Goal: Information Seeking & Learning: Learn about a topic

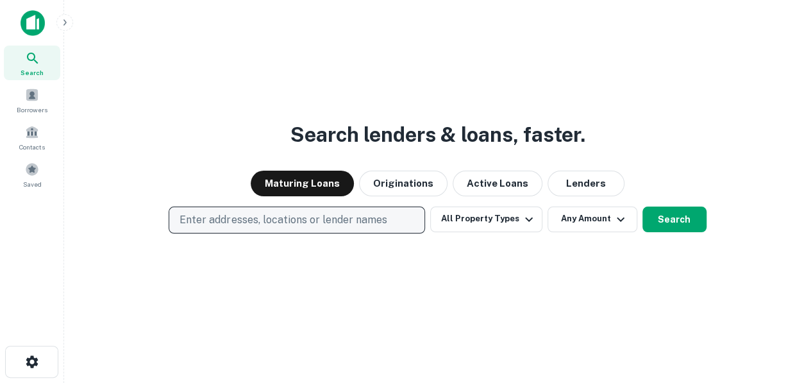
click at [239, 225] on p "Enter addresses, locations or lender names" at bounding box center [282, 219] width 207 height 15
type input "**********"
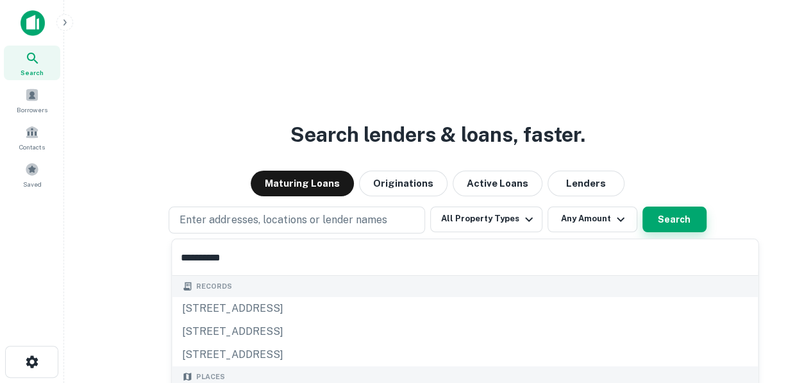
click at [681, 220] on button "Search" at bounding box center [674, 219] width 64 height 26
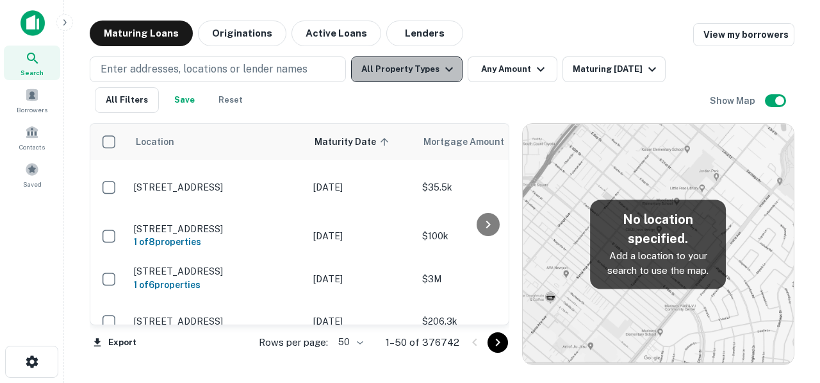
click at [445, 77] on button "All Property Types" at bounding box center [407, 69] width 112 height 26
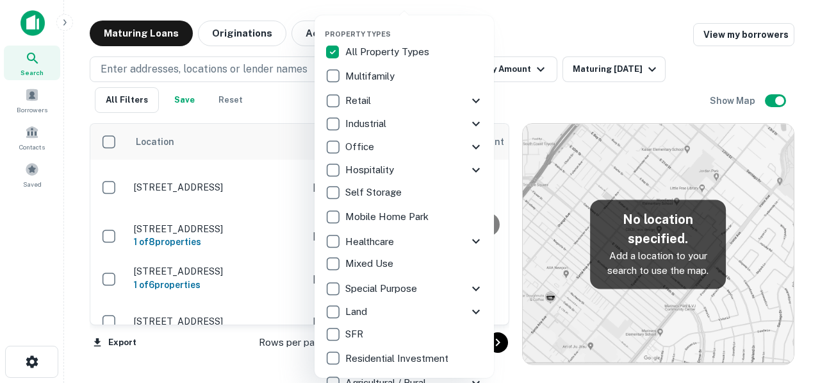
click at [365, 172] on p "Hospitality" at bounding box center [370, 169] width 51 height 15
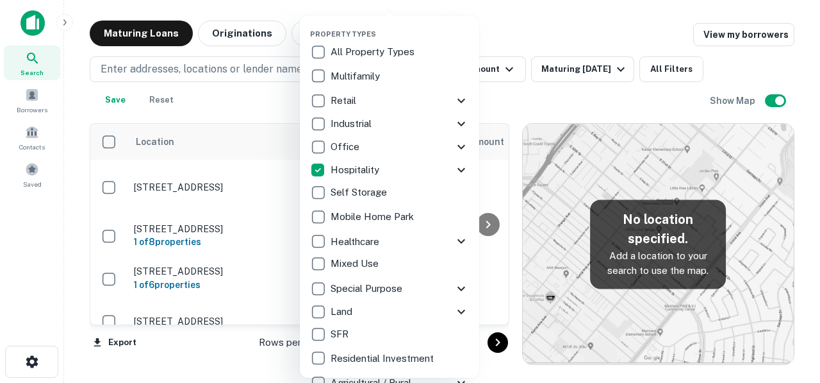
click at [549, 35] on div at bounding box center [410, 191] width 820 height 383
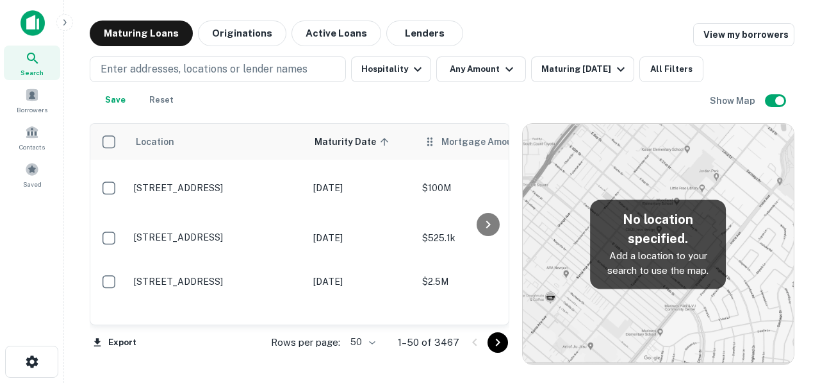
click at [450, 140] on span "Mortgage Amount" at bounding box center [490, 141] width 97 height 15
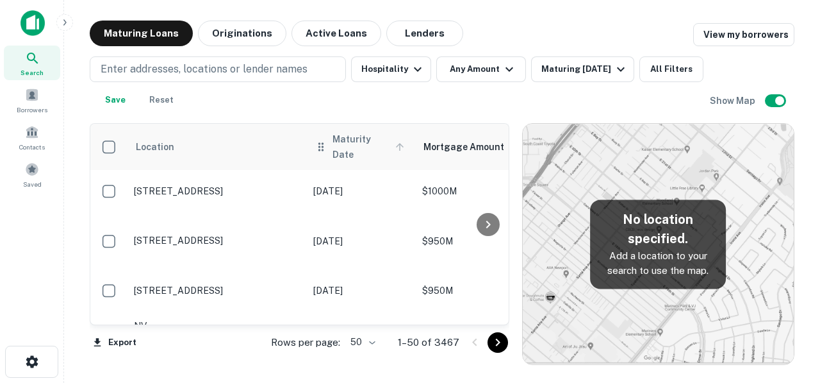
click at [364, 140] on span "Maturity Date" at bounding box center [371, 146] width 76 height 31
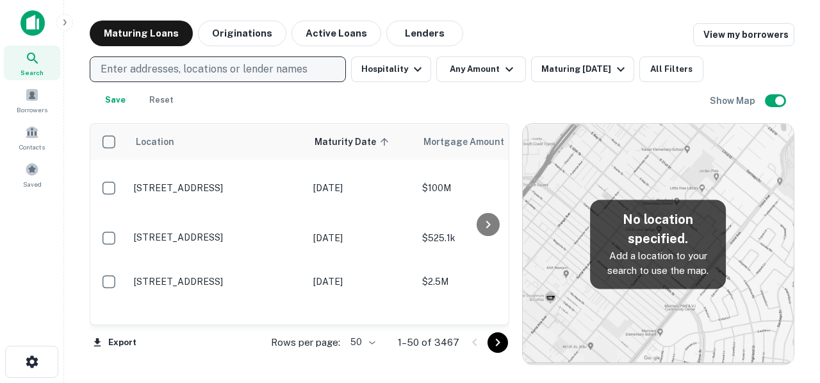
click at [236, 74] on p "Enter addresses, locations or lender names" at bounding box center [204, 69] width 207 height 15
type input "**********"
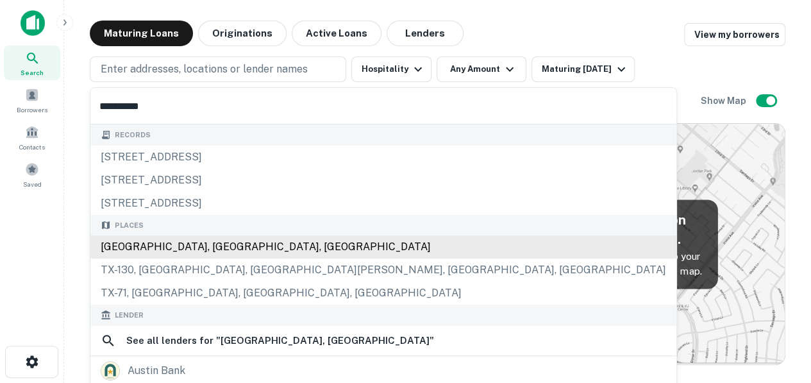
click at [150, 249] on div "[GEOGRAPHIC_DATA], [GEOGRAPHIC_DATA], [GEOGRAPHIC_DATA]" at bounding box center [383, 246] width 586 height 23
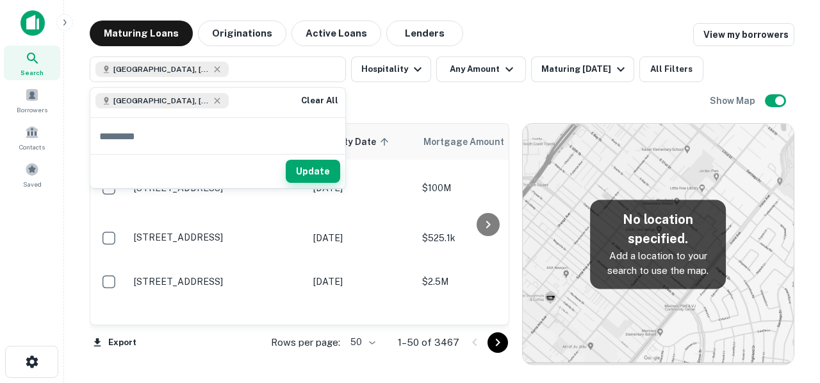
click at [310, 177] on button "Update" at bounding box center [313, 171] width 54 height 23
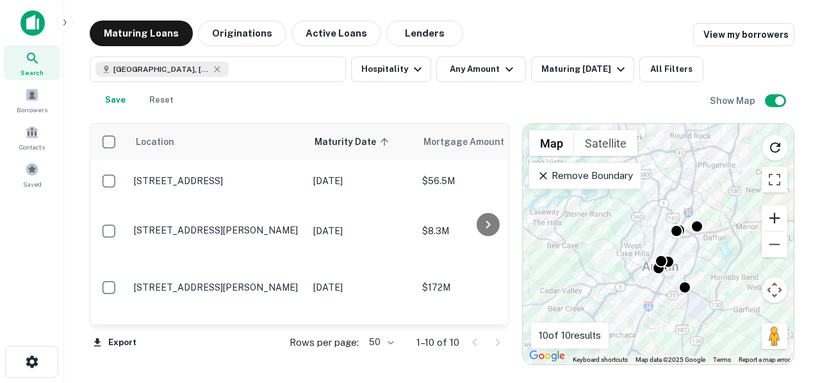
click at [779, 224] on button "Zoom in" at bounding box center [775, 218] width 26 height 26
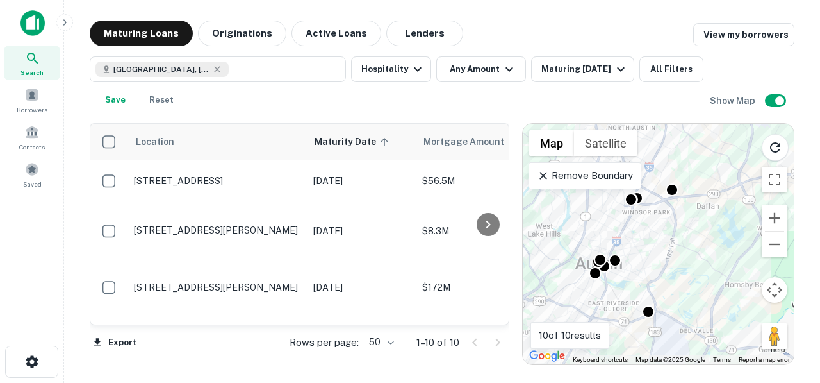
drag, startPoint x: 740, startPoint y: 256, endPoint x: 668, endPoint y: 227, distance: 77.1
click at [668, 227] on div "To activate drag with keyboard, press Alt + Enter. Once in keyboard drag state,…" at bounding box center [658, 244] width 271 height 240
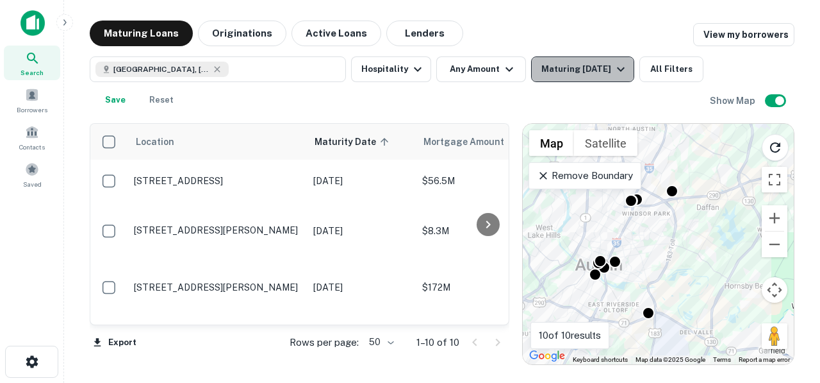
click at [628, 69] on button "Maturing [DATE]" at bounding box center [582, 69] width 103 height 26
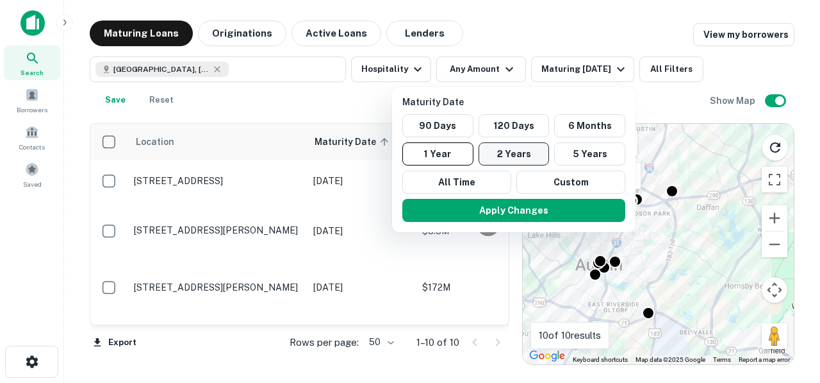
click at [518, 155] on button "2 Years" at bounding box center [514, 153] width 71 height 23
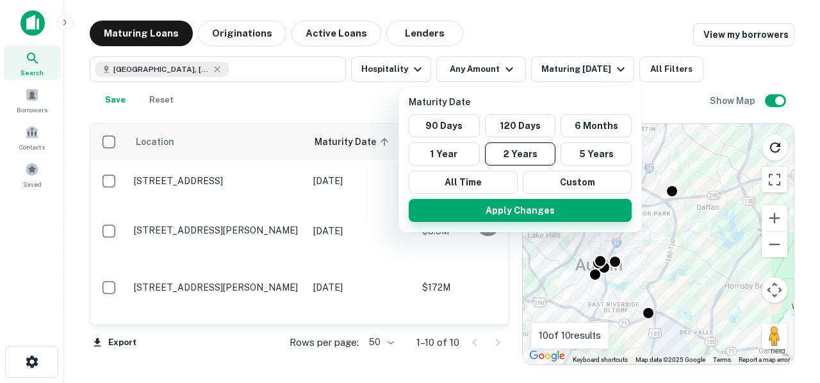
click at [532, 214] on button "Apply Changes" at bounding box center [520, 210] width 223 height 23
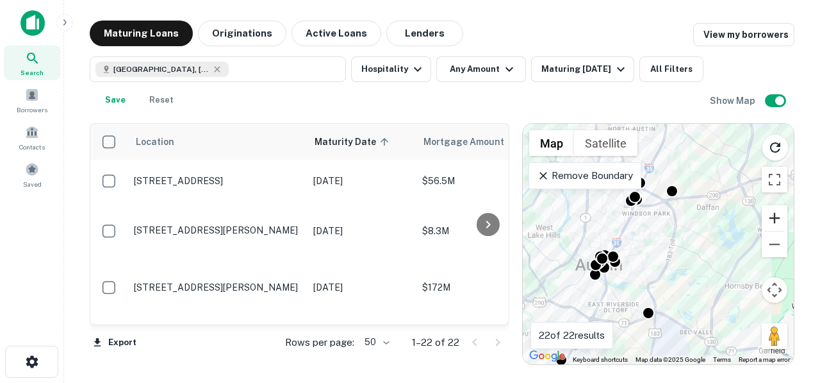
click at [784, 216] on button "Zoom in" at bounding box center [775, 218] width 26 height 26
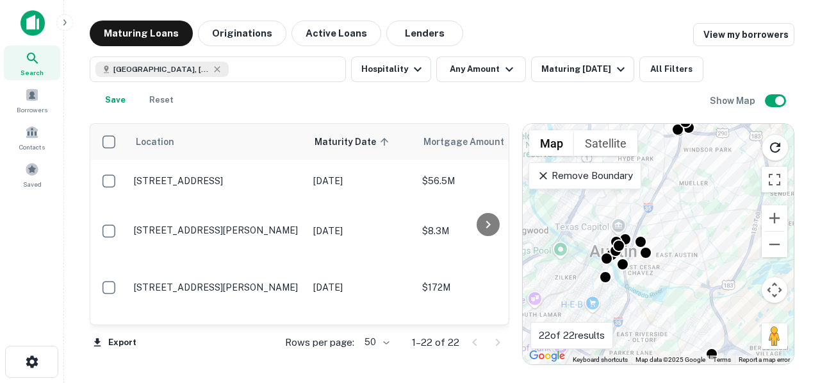
drag, startPoint x: 669, startPoint y: 217, endPoint x: 741, endPoint y: 185, distance: 79.2
click at [741, 185] on div "To activate drag with keyboard, press Alt + Enter. Once in keyboard drag state,…" at bounding box center [658, 244] width 271 height 240
click at [681, 71] on button "All Filters" at bounding box center [672, 69] width 64 height 26
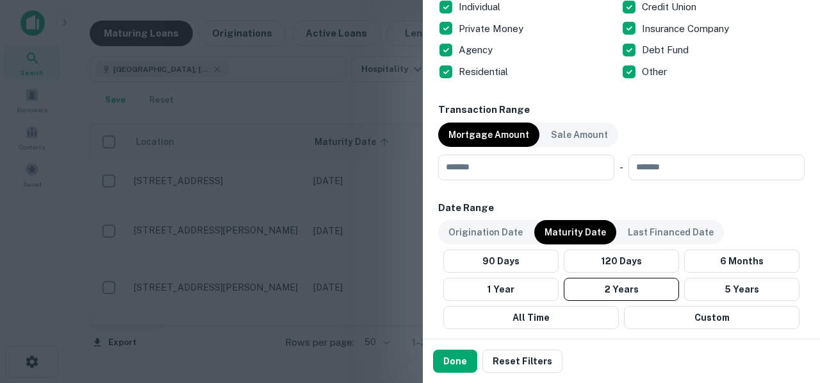
scroll to position [854, 0]
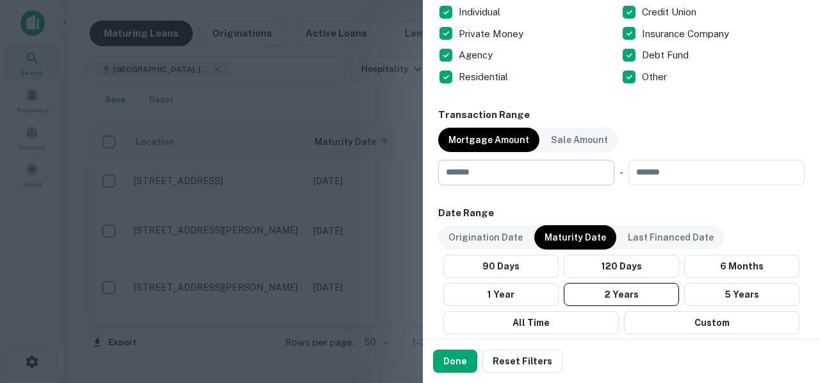
click at [536, 181] on input "number" at bounding box center [521, 173] width 167 height 26
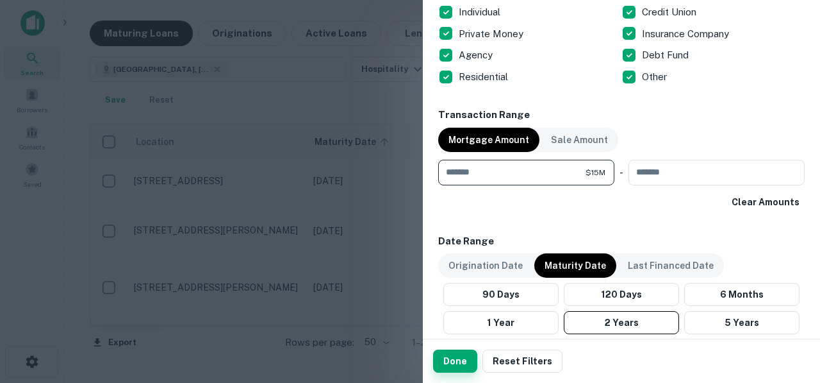
type input "********"
click at [450, 354] on button "Done" at bounding box center [455, 360] width 44 height 23
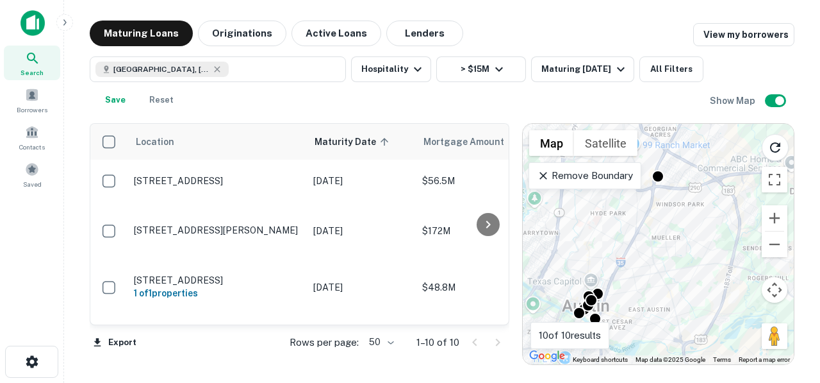
drag, startPoint x: 720, startPoint y: 183, endPoint x: 691, endPoint y: 245, distance: 68.8
click at [691, 245] on div "To activate drag with keyboard, press Alt + Enter. Once in keyboard drag state,…" at bounding box center [658, 244] width 271 height 240
click at [657, 176] on div "Search This Area" at bounding box center [661, 152] width 120 height 56
click at [657, 177] on div "Search This Area" at bounding box center [661, 152] width 120 height 56
click at [652, 220] on div "To activate drag with keyboard, press Alt + Enter. Once in keyboard drag state,…" at bounding box center [658, 244] width 271 height 240
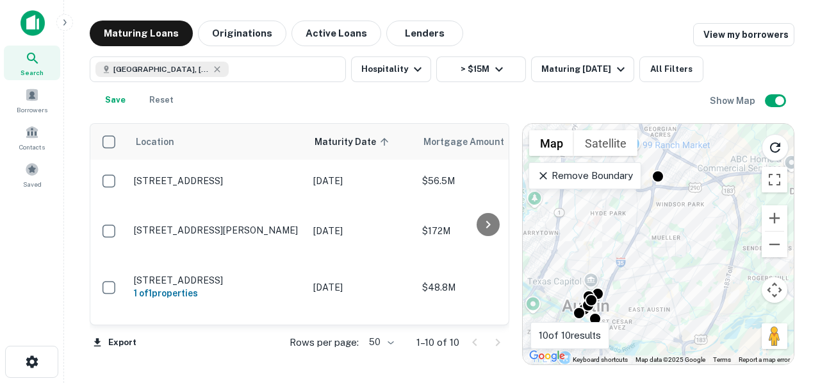
drag, startPoint x: 500, startPoint y: 185, endPoint x: 499, endPoint y: 220, distance: 34.6
click at [499, 220] on div at bounding box center [488, 224] width 26 height 201
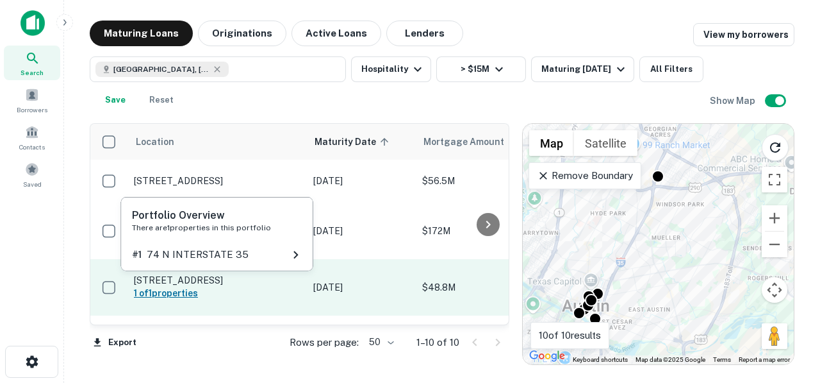
click at [238, 286] on h6 "1 of 1 properties" at bounding box center [217, 293] width 167 height 14
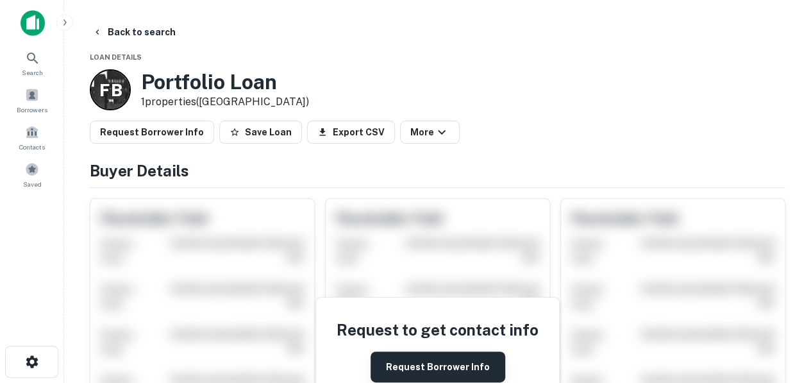
click at [465, 355] on button "Request Borrower Info" at bounding box center [437, 366] width 135 height 31
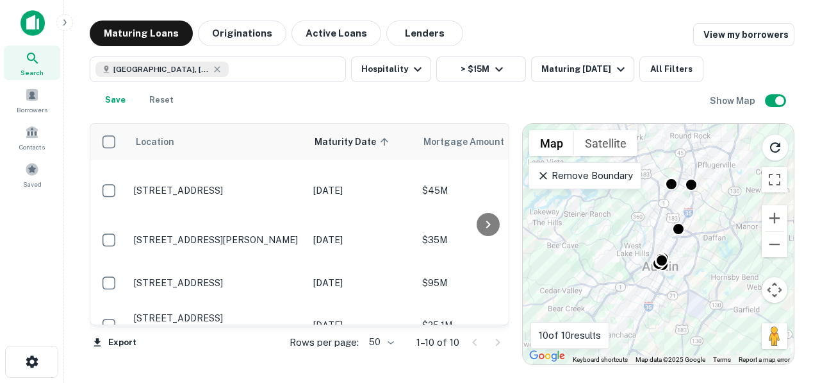
scroll to position [300, 0]
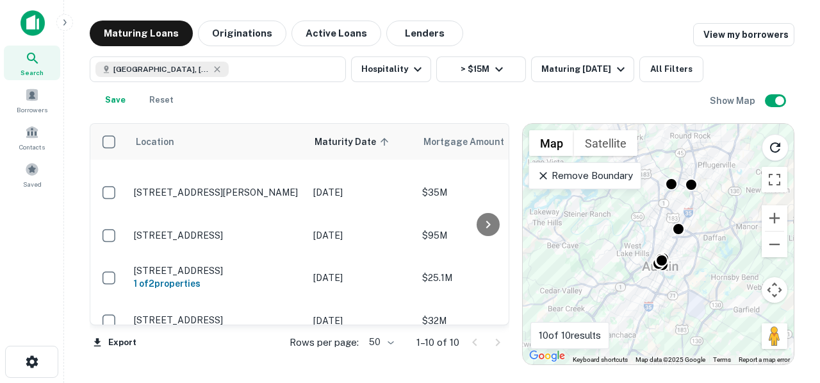
click at [500, 344] on div at bounding box center [487, 342] width 44 height 21
click at [96, 342] on icon "button" at bounding box center [97, 342] width 7 height 8
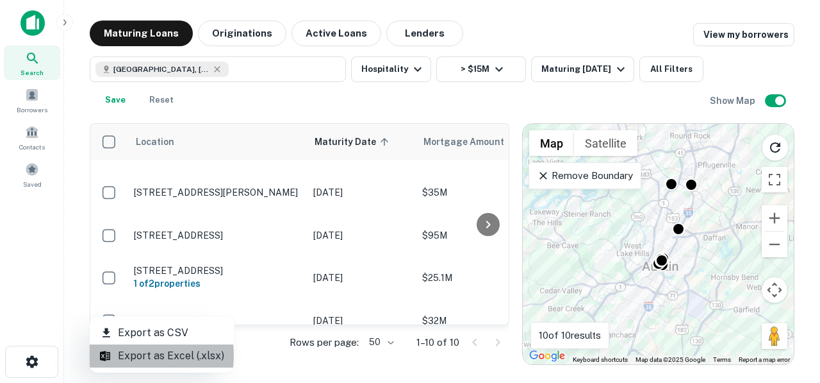
click at [125, 355] on li "Export as Excel (.xlsx)" at bounding box center [162, 355] width 145 height 23
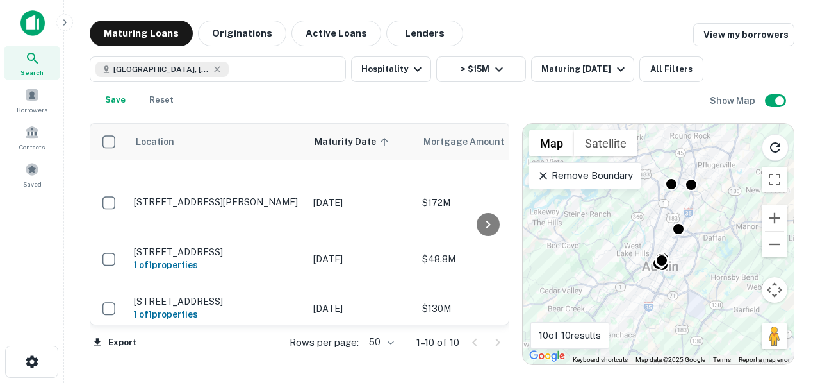
scroll to position [0, 0]
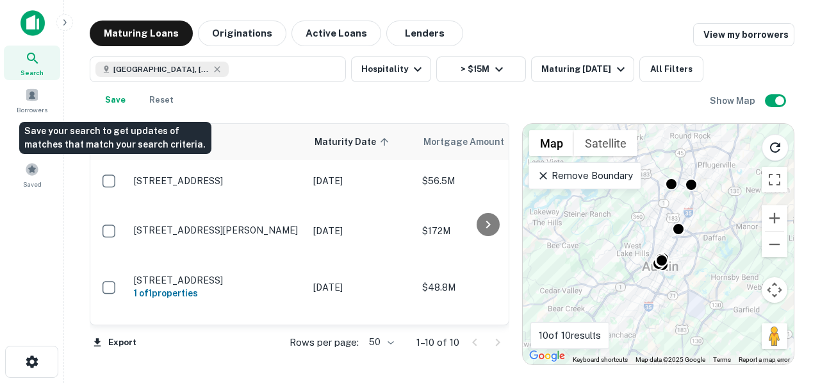
click at [108, 106] on button "Save" at bounding box center [115, 100] width 41 height 26
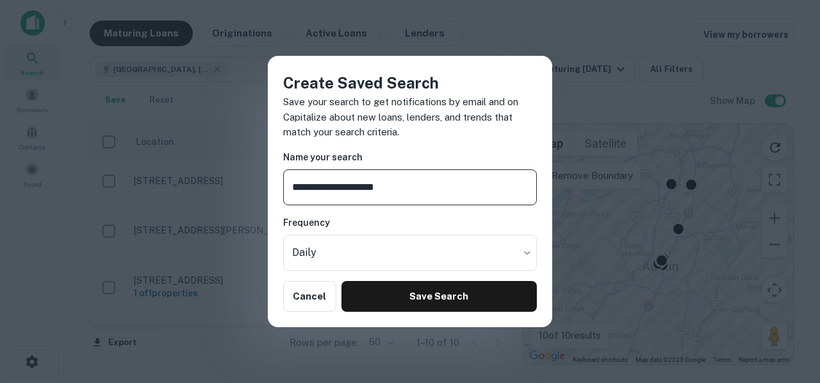
type input "**********"
click at [474, 221] on h6 "Frequency" at bounding box center [410, 222] width 254 height 14
click at [519, 252] on body "Search Borrowers Contacts Saved Maturing Loans Originations Active Loans Lender…" at bounding box center [410, 191] width 820 height 383
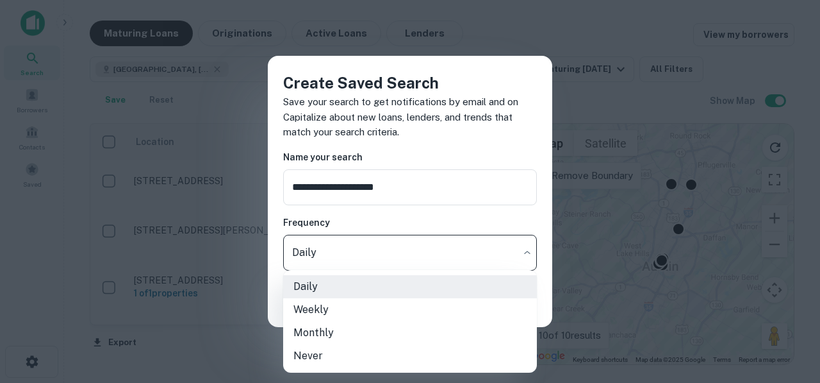
click at [440, 324] on li "Monthly" at bounding box center [410, 332] width 254 height 23
type input "*******"
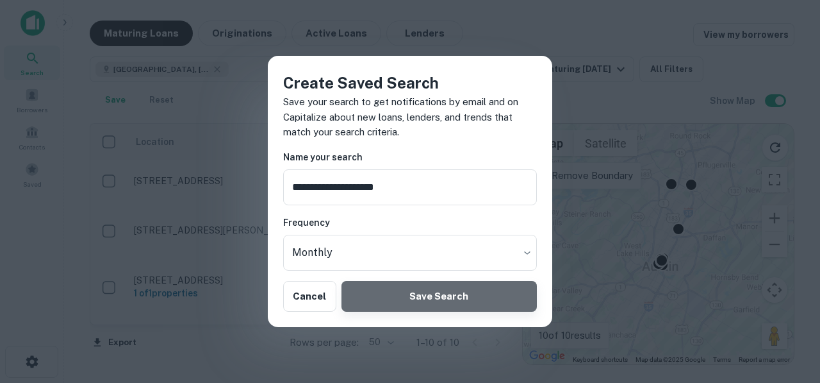
click at [433, 299] on button "Save Search" at bounding box center [439, 296] width 195 height 31
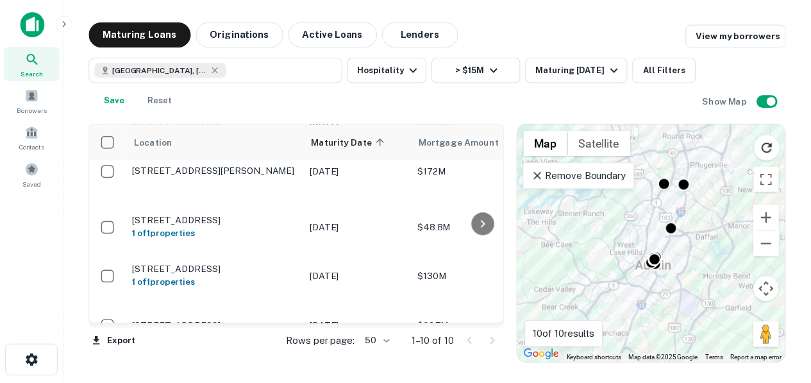
scroll to position [94, 0]
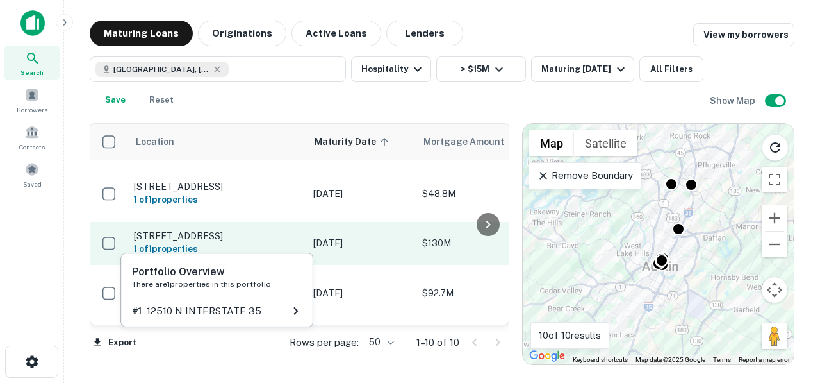
click at [262, 230] on p "[STREET_ADDRESS]" at bounding box center [217, 236] width 167 height 12
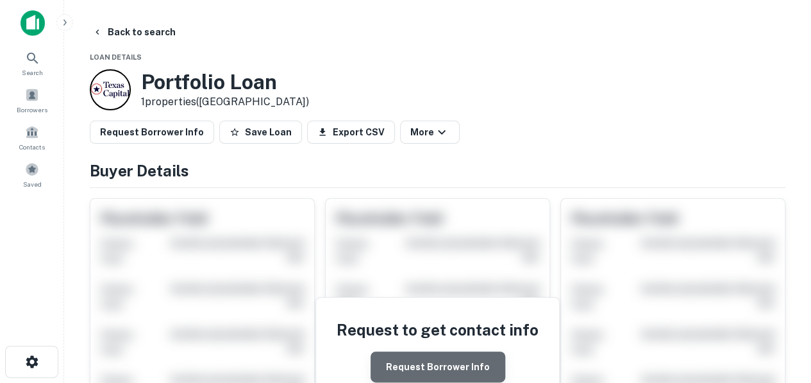
click at [464, 369] on button "Request Borrower Info" at bounding box center [437, 366] width 135 height 31
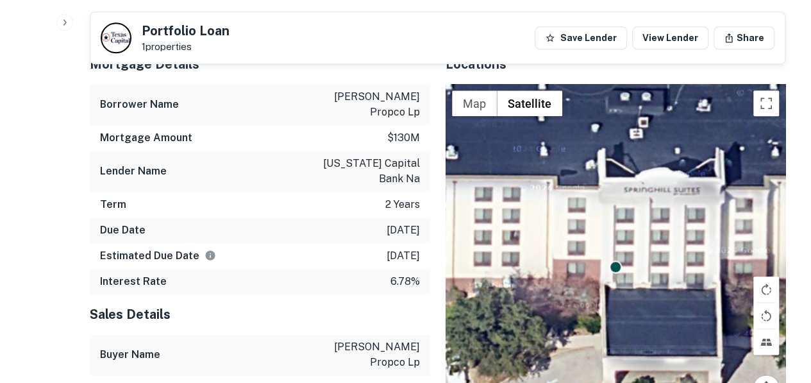
scroll to position [577, 0]
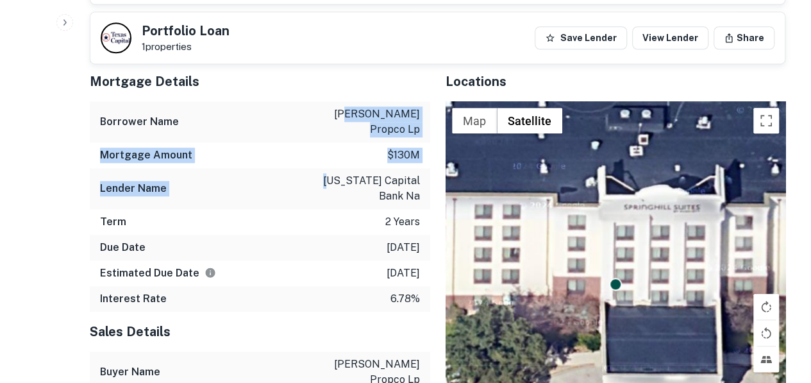
drag, startPoint x: 317, startPoint y: 181, endPoint x: 320, endPoint y: 112, distance: 69.3
click at [320, 112] on div "Mortgage Details Borrower Name [GEOGRAPHIC_DATA][PERSON_NAME] propco lp Mortgag…" at bounding box center [260, 187] width 340 height 250
click at [320, 112] on p "[PERSON_NAME] propco lp" at bounding box center [361, 121] width 115 height 31
click at [304, 113] on p "[PERSON_NAME] propco lp" at bounding box center [361, 121] width 115 height 31
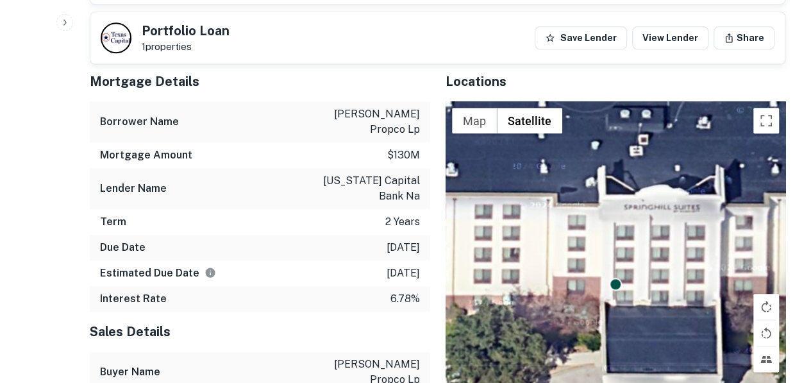
click at [351, 185] on p "[US_STATE] capital bank na" at bounding box center [361, 188] width 115 height 31
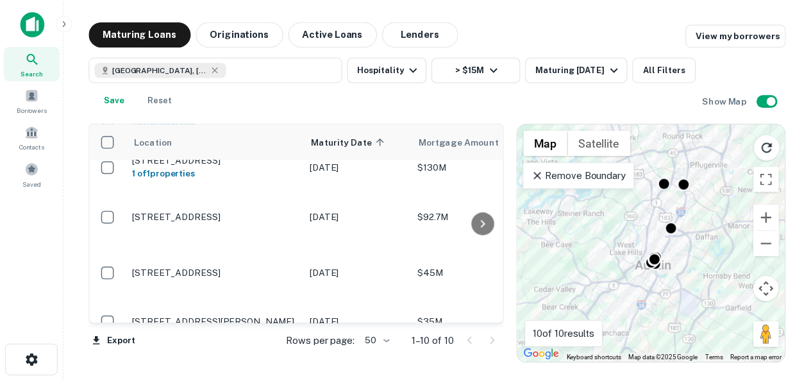
scroll to position [174, 0]
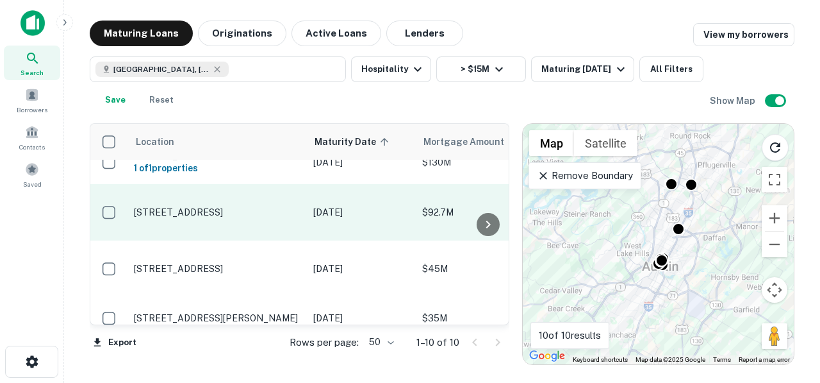
click at [201, 206] on p "[STREET_ADDRESS]" at bounding box center [217, 212] width 167 height 12
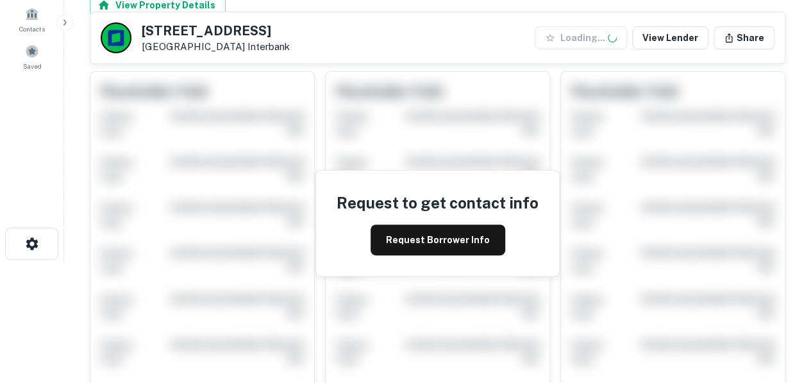
scroll to position [129, 0]
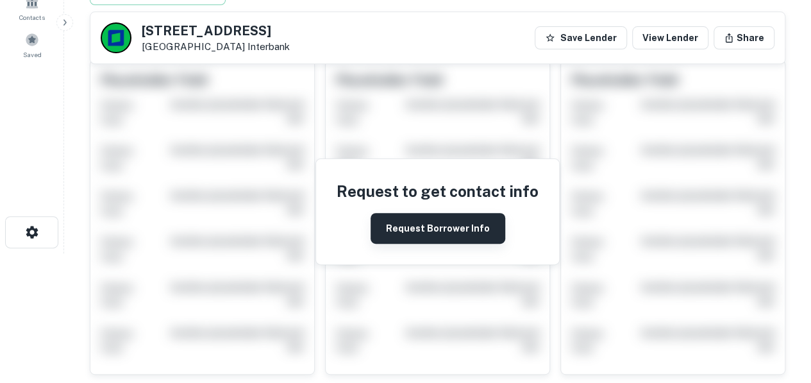
click at [426, 234] on button "Request Borrower Info" at bounding box center [437, 228] width 135 height 31
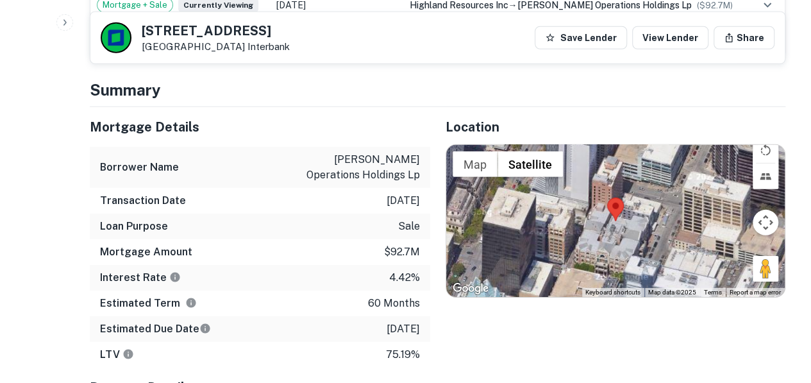
scroll to position [1894, 0]
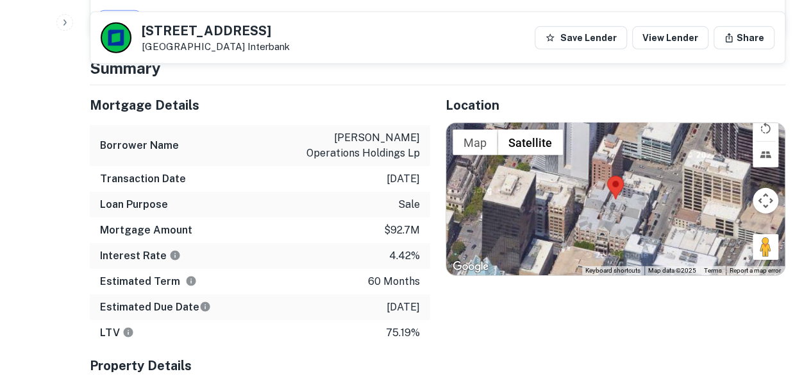
click at [614, 176] on img at bounding box center [615, 188] width 17 height 24
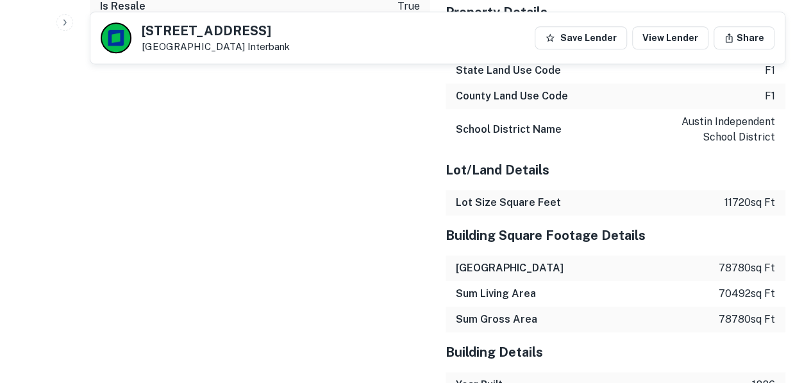
scroll to position [2957, 0]
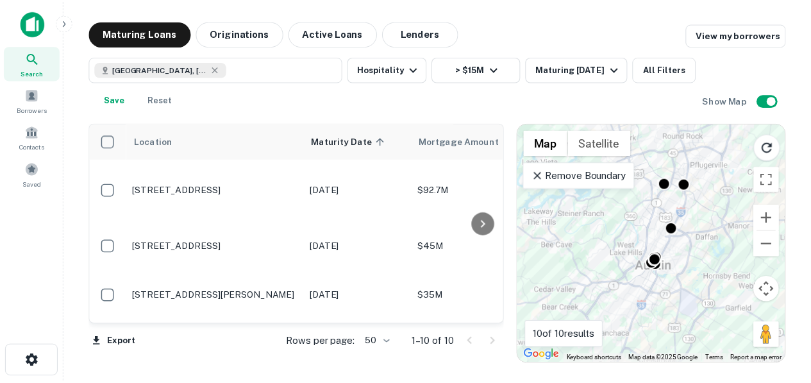
scroll to position [205, 0]
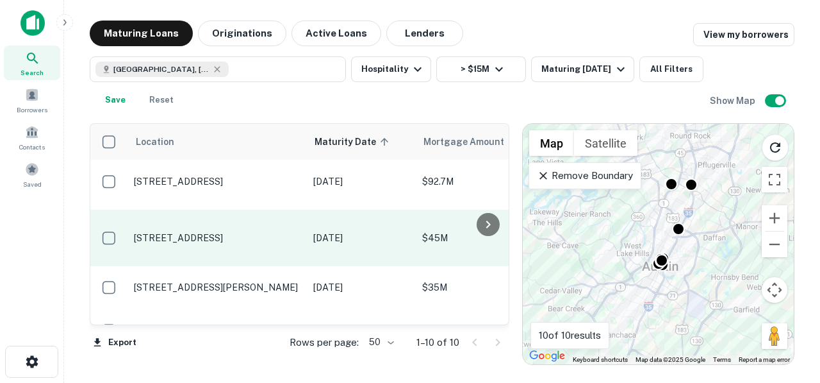
click at [190, 227] on td "[STREET_ADDRESS]" at bounding box center [217, 238] width 179 height 56
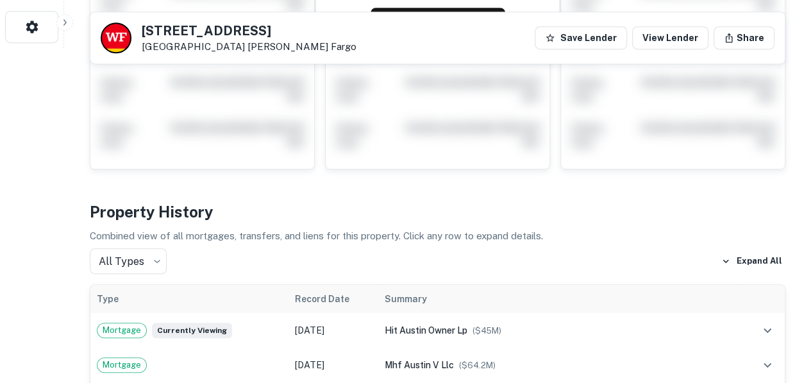
scroll to position [227, 0]
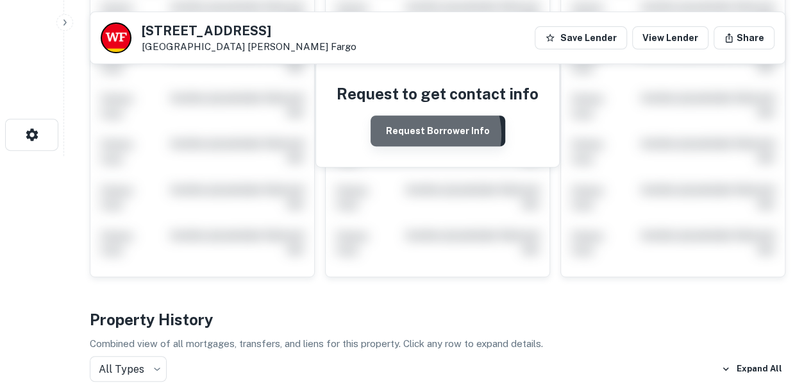
click at [424, 133] on button "Request Borrower Info" at bounding box center [437, 130] width 135 height 31
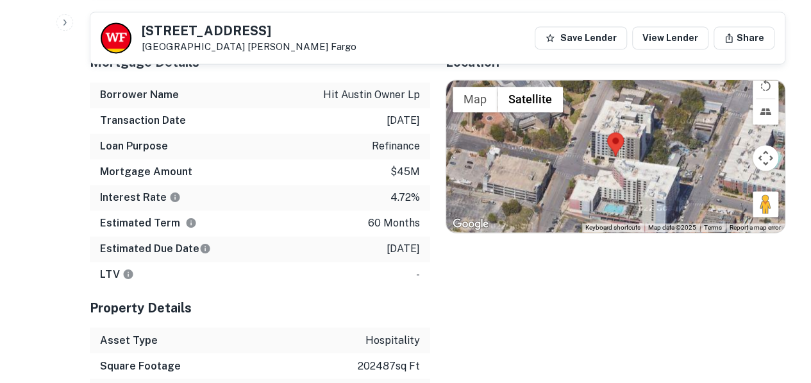
scroll to position [937, 0]
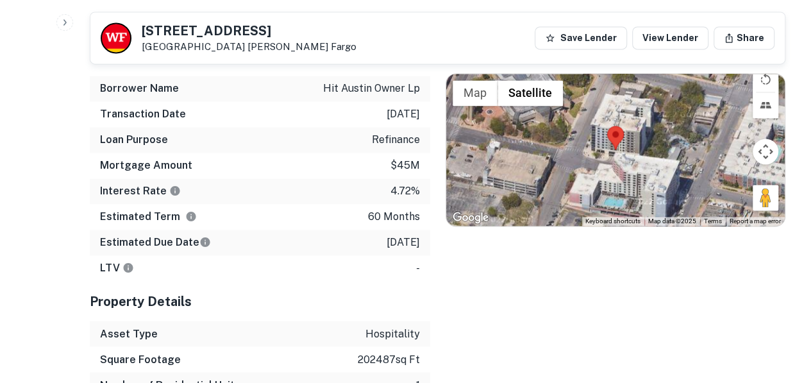
click at [631, 170] on div at bounding box center [615, 150] width 339 height 152
click at [668, 164] on div at bounding box center [615, 150] width 339 height 152
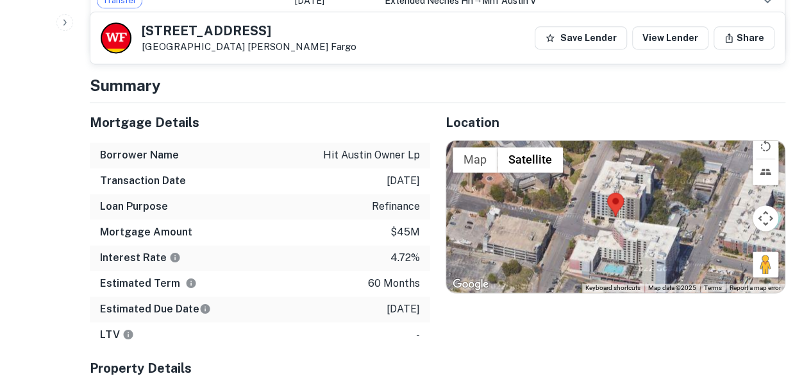
scroll to position [864, 0]
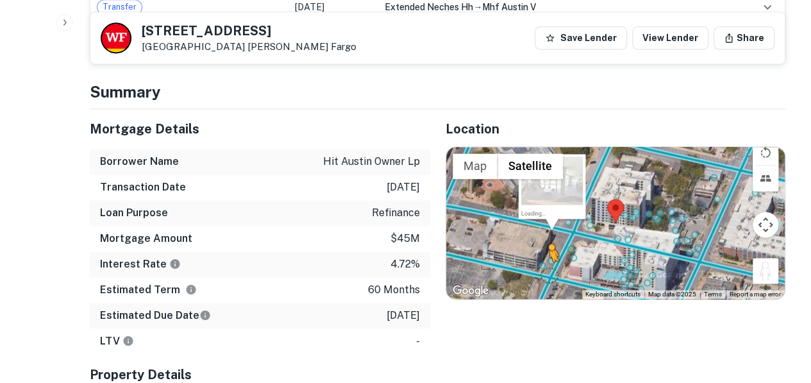
drag, startPoint x: 766, startPoint y: 273, endPoint x: 545, endPoint y: 269, distance: 221.8
click at [545, 269] on div "To activate drag with keyboard, press Alt + Enter. Once in keyboard drag state,…" at bounding box center [615, 223] width 339 height 152
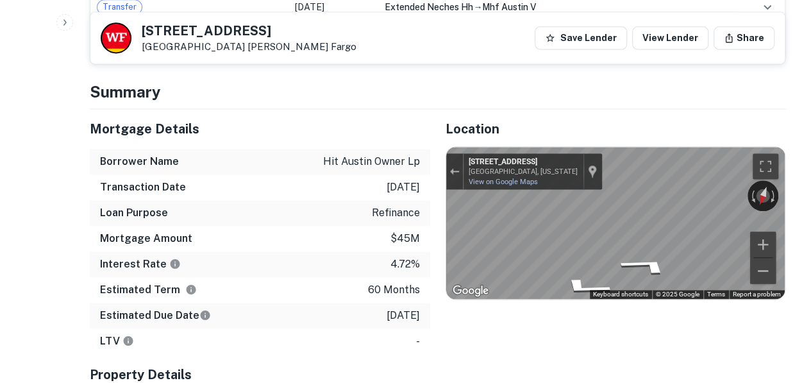
click at [440, 236] on div "Location ← Move left → Move right ↑ Move up ↓ Move down + Zoom in - Zoom out Ho…" at bounding box center [608, 315] width 356 height 413
click at [479, 181] on div "← Move left → Move right ↑ Move up ↓ Move down + Zoom in - Zoom out [STREET_ADD…" at bounding box center [615, 223] width 339 height 152
click at [615, 272] on div "← Move left → Move right ↑ Move up ↓ Move down + Zoom in - Zoom out [STREET_ADD…" at bounding box center [615, 223] width 339 height 152
click at [604, 263] on div "← Move left → Move right ↑ Move up ↓ Move down + Zoom in - Zoom out [STREET_ADD…" at bounding box center [615, 223] width 339 height 152
drag, startPoint x: 697, startPoint y: 184, endPoint x: 542, endPoint y: 311, distance: 200.4
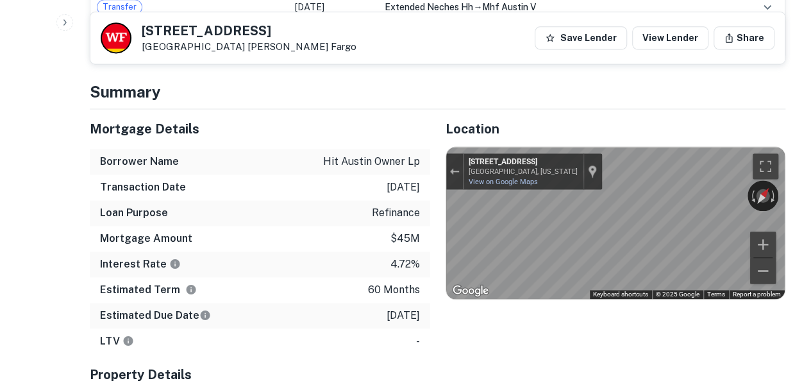
click at [542, 311] on div "Location ← Move left → Move right ↑ Move up ↓ Move down + Zoom in - Zoom out Ho…" at bounding box center [608, 315] width 356 height 413
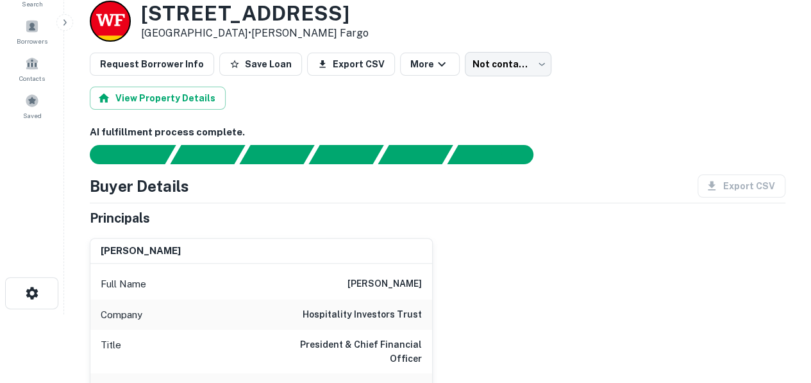
scroll to position [1, 0]
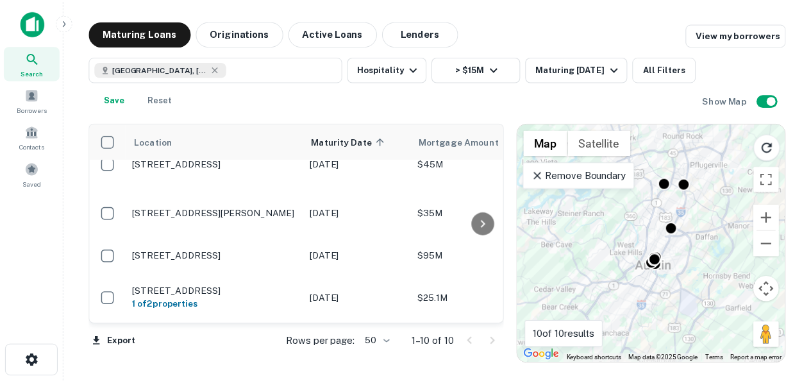
scroll to position [300, 0]
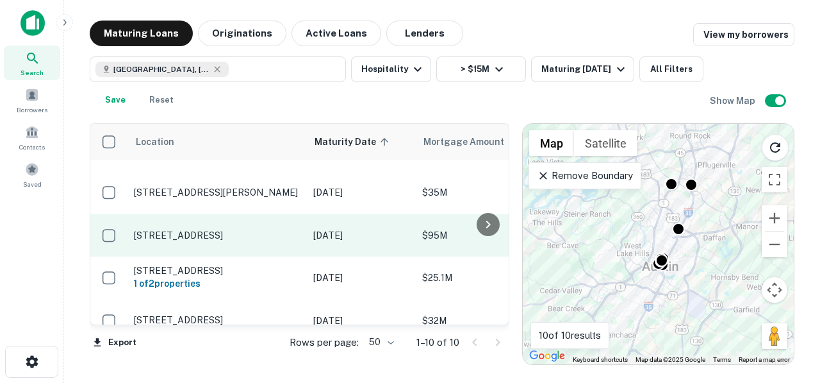
click at [208, 229] on p "[STREET_ADDRESS]" at bounding box center [217, 235] width 167 height 12
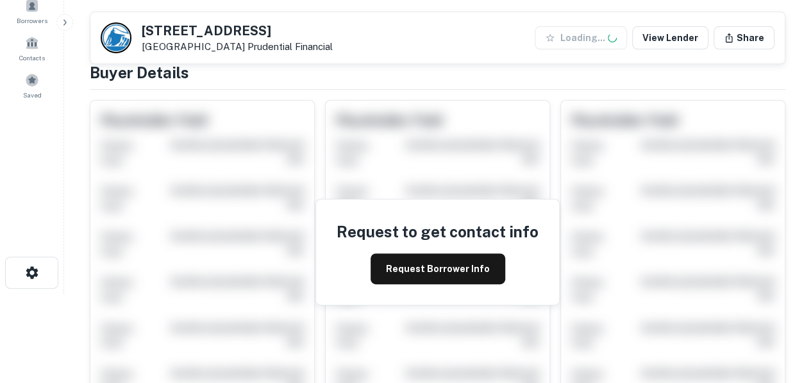
scroll to position [174, 0]
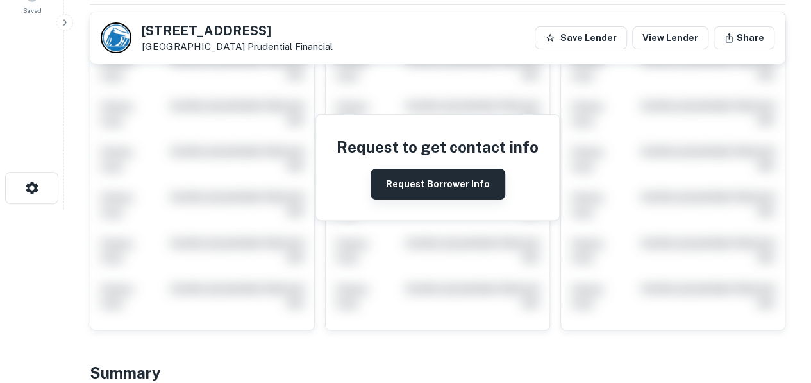
click at [452, 184] on button "Request Borrower Info" at bounding box center [437, 184] width 135 height 31
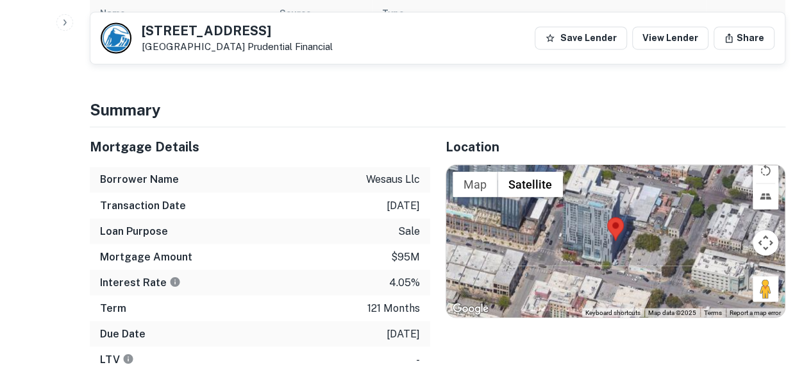
scroll to position [1064, 0]
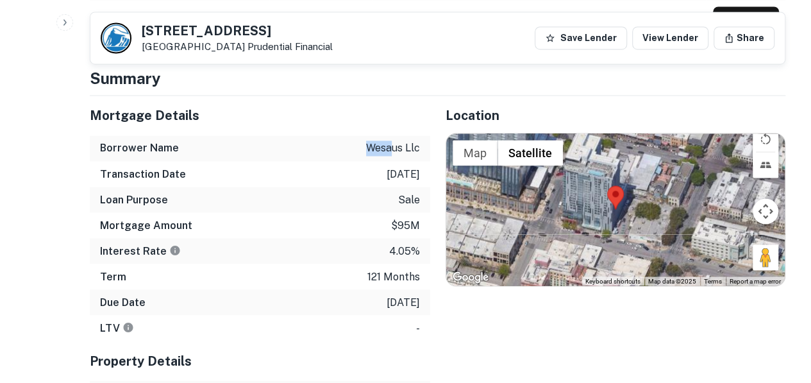
drag, startPoint x: 367, startPoint y: 105, endPoint x: 390, endPoint y: 101, distance: 24.1
click at [390, 140] on p "wesaus llc" at bounding box center [393, 147] width 54 height 15
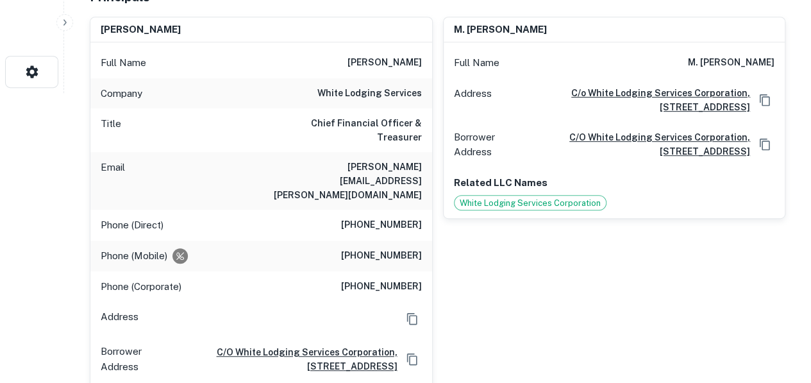
scroll to position [0, 0]
